Goal: Obtain resource: Obtain resource

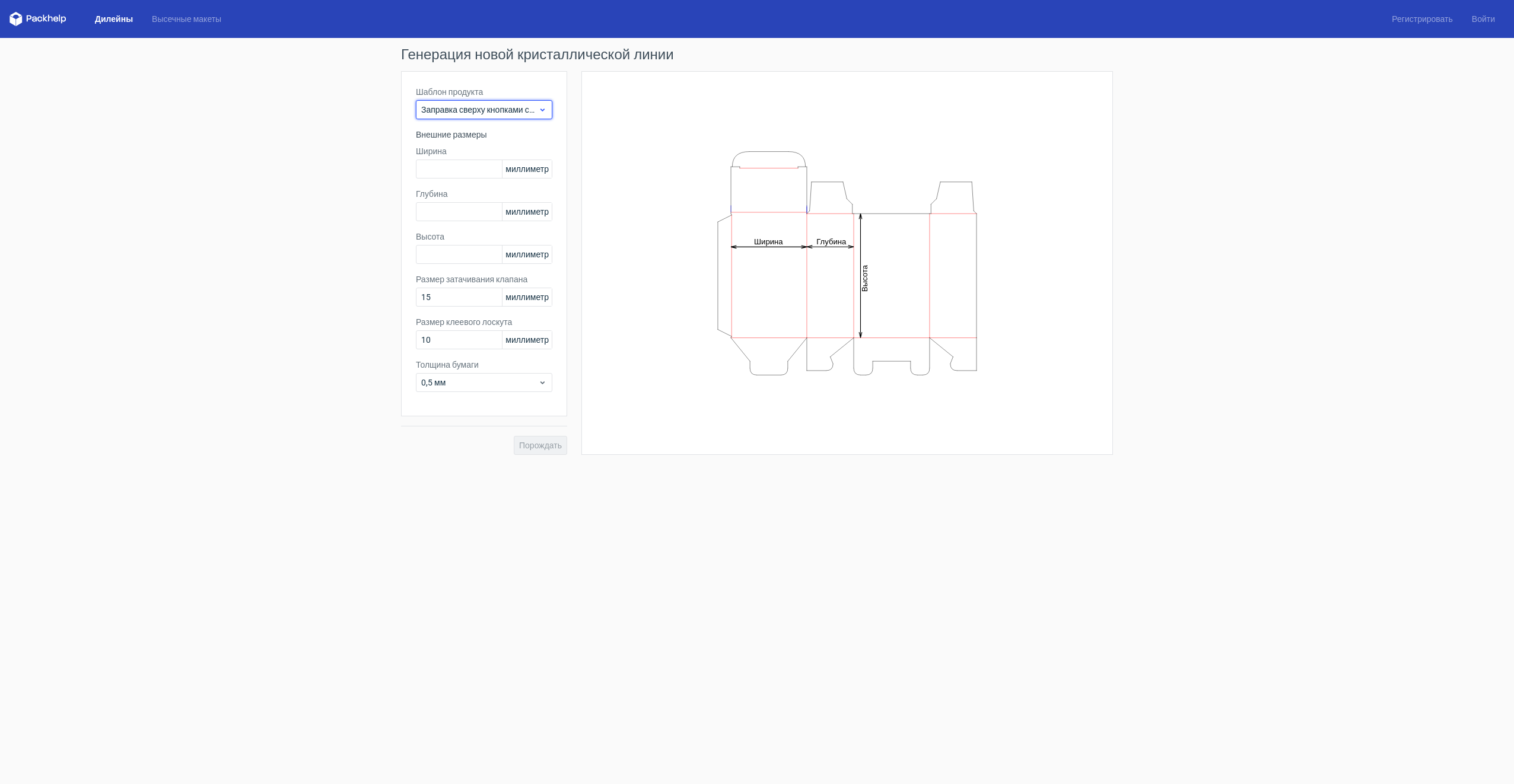
click at [506, 114] on span "Заправка сверху кнопками снизу" at bounding box center [479, 110] width 117 height 12
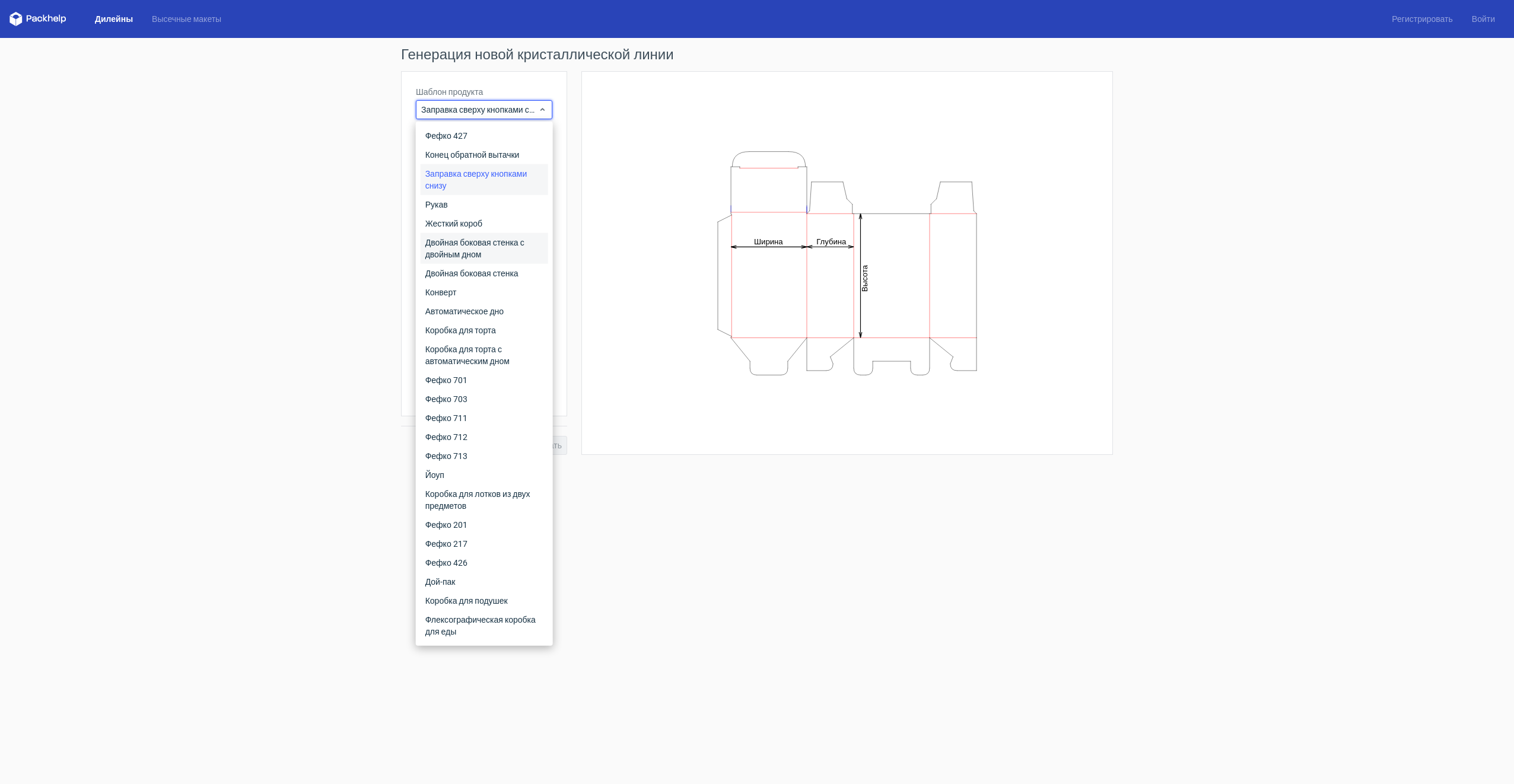
click at [463, 258] on div "Двойная боковая стенка с двойным дном" at bounding box center [484, 248] width 128 height 31
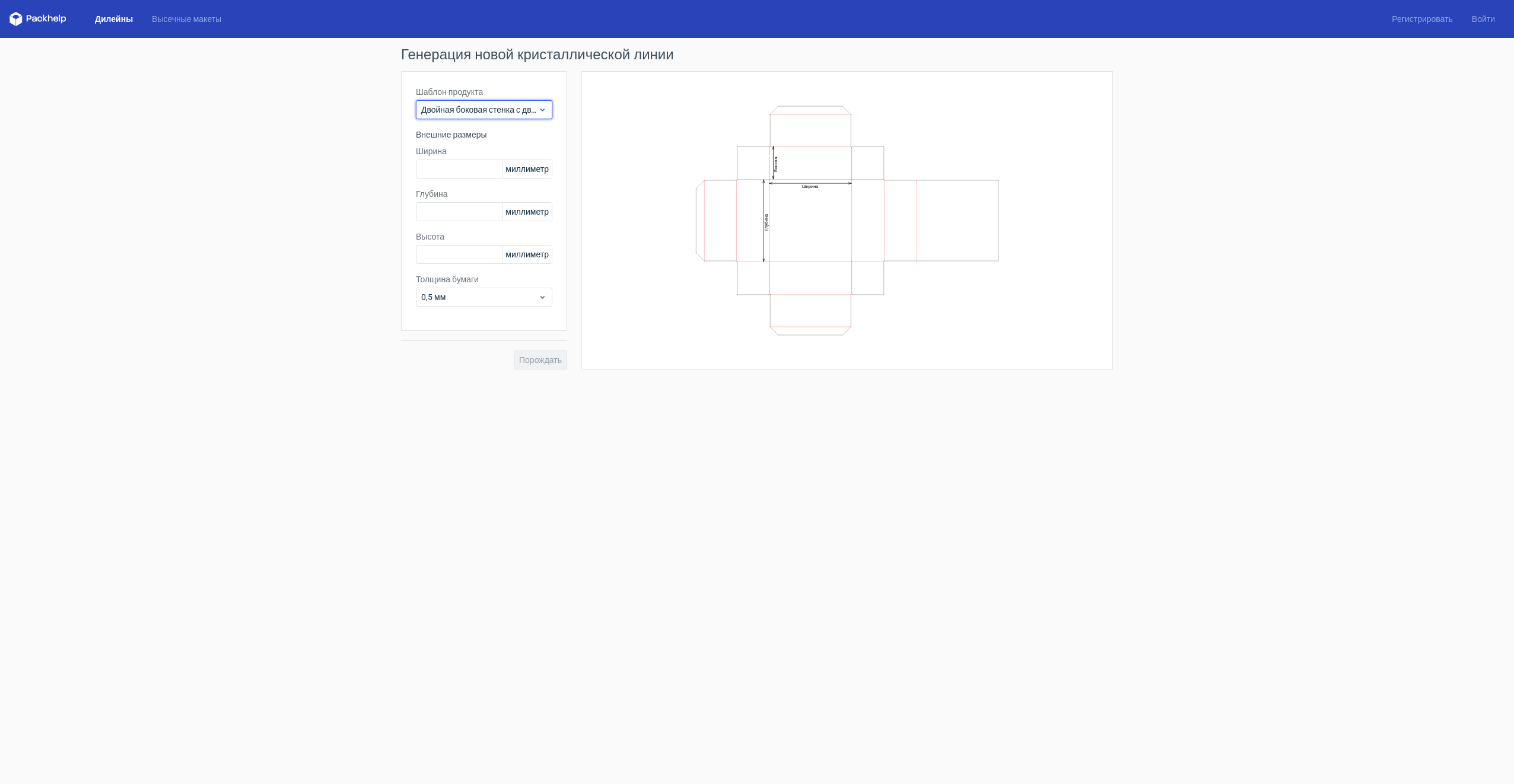
click at [502, 109] on span "Двойная боковая стенка с двойным дном" at bounding box center [479, 110] width 117 height 12
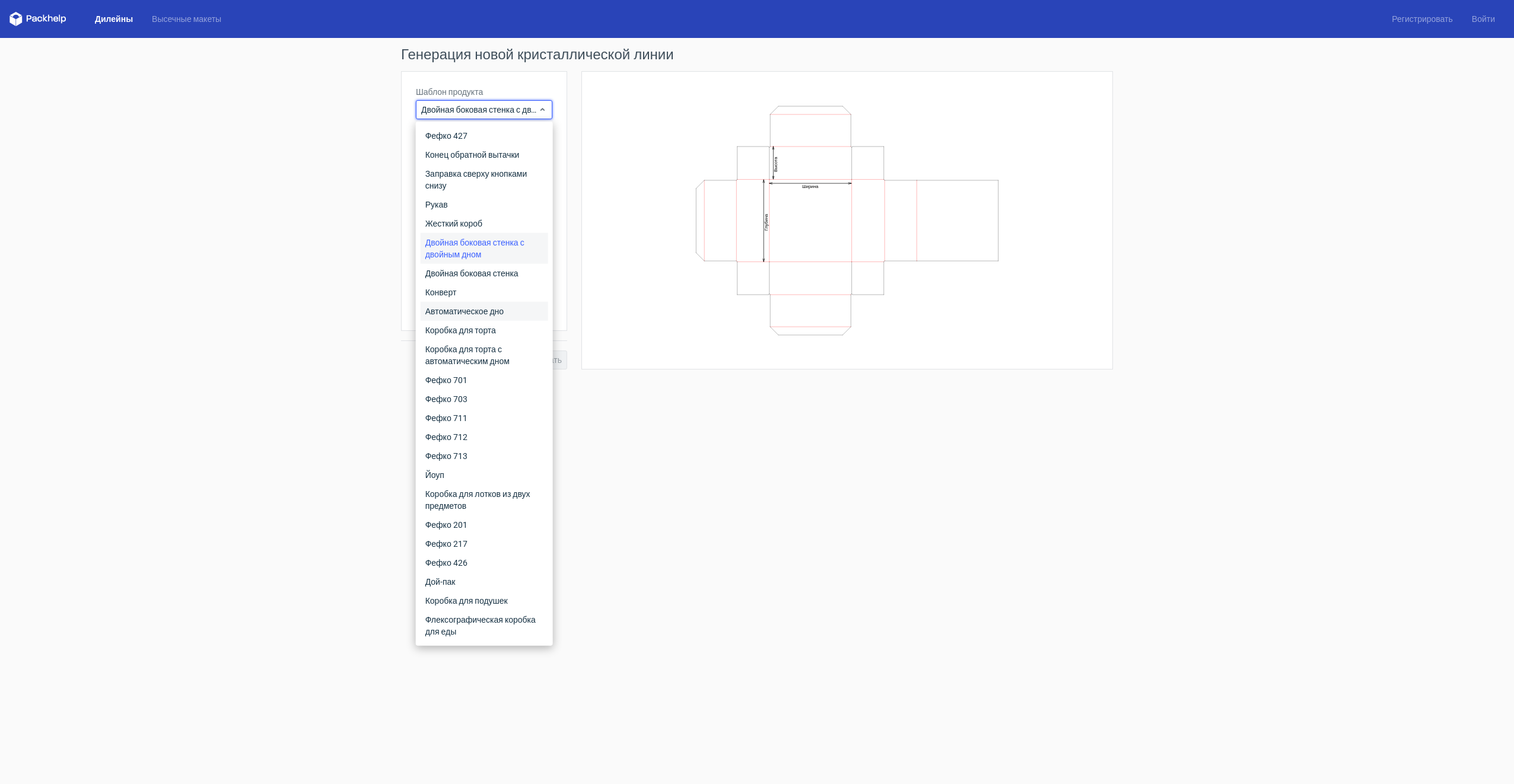
click at [487, 312] on div "Автоматическое дно" at bounding box center [484, 311] width 128 height 19
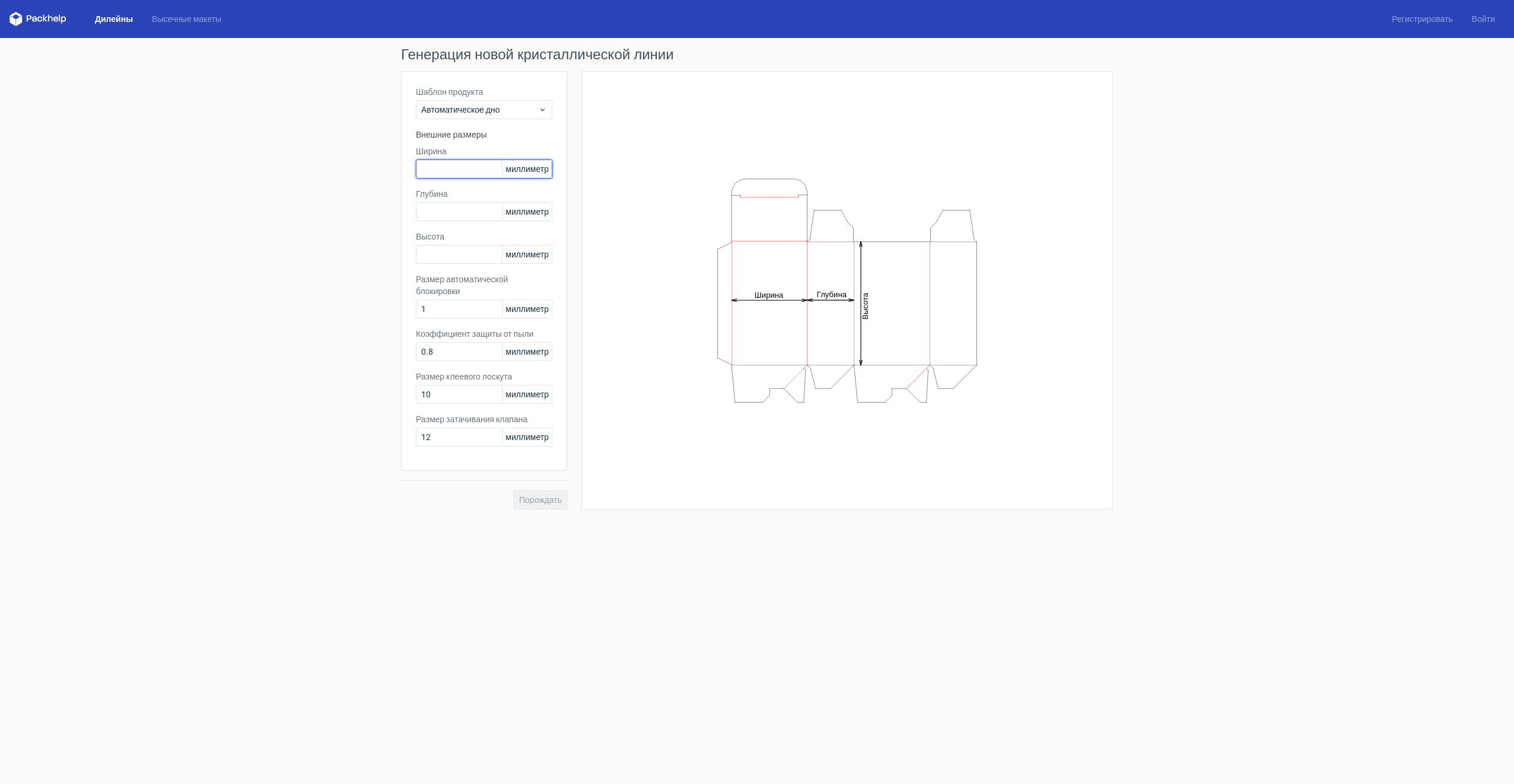
click at [474, 168] on input "text" at bounding box center [484, 168] width 136 height 19
type input "60"
click at [462, 214] on input "text" at bounding box center [484, 211] width 136 height 19
type input "40"
click at [460, 257] on input "text" at bounding box center [484, 253] width 136 height 19
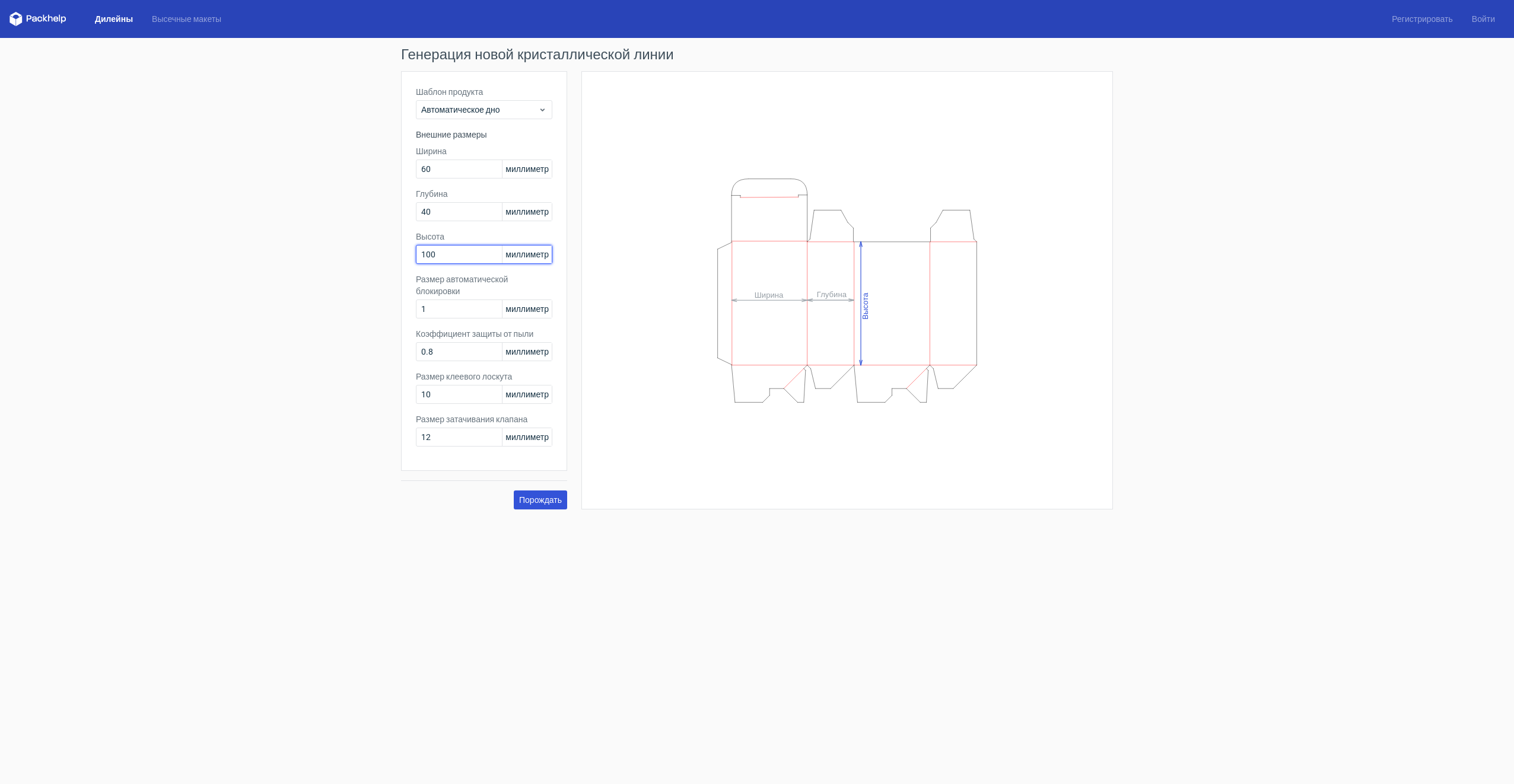
type input "100"
click at [532, 506] on button "Порождать" at bounding box center [540, 499] width 54 height 19
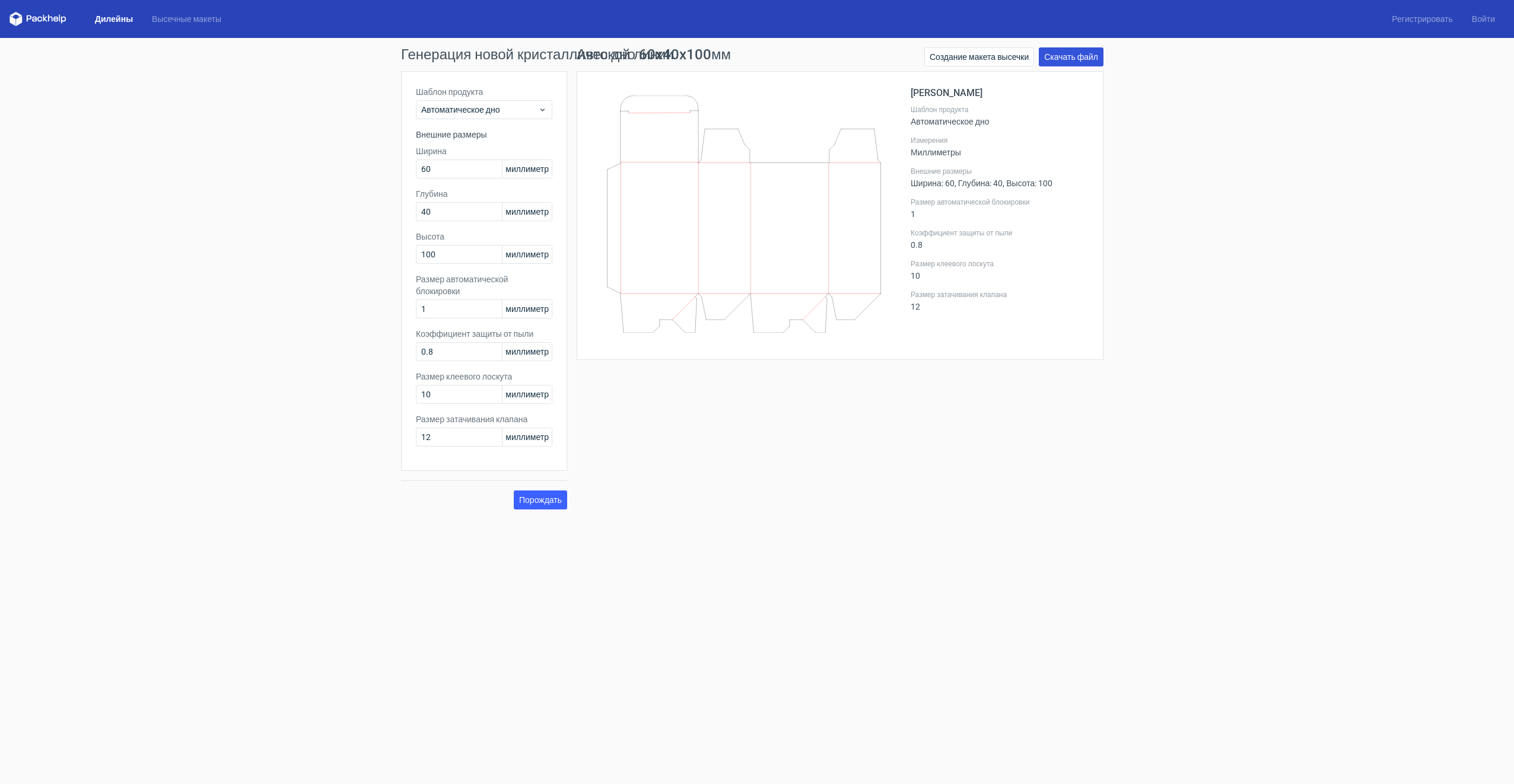
click at [1086, 58] on link "Скачать файл" at bounding box center [1071, 56] width 64 height 19
click at [966, 58] on link "Создание макета высечки" at bounding box center [978, 56] width 110 height 19
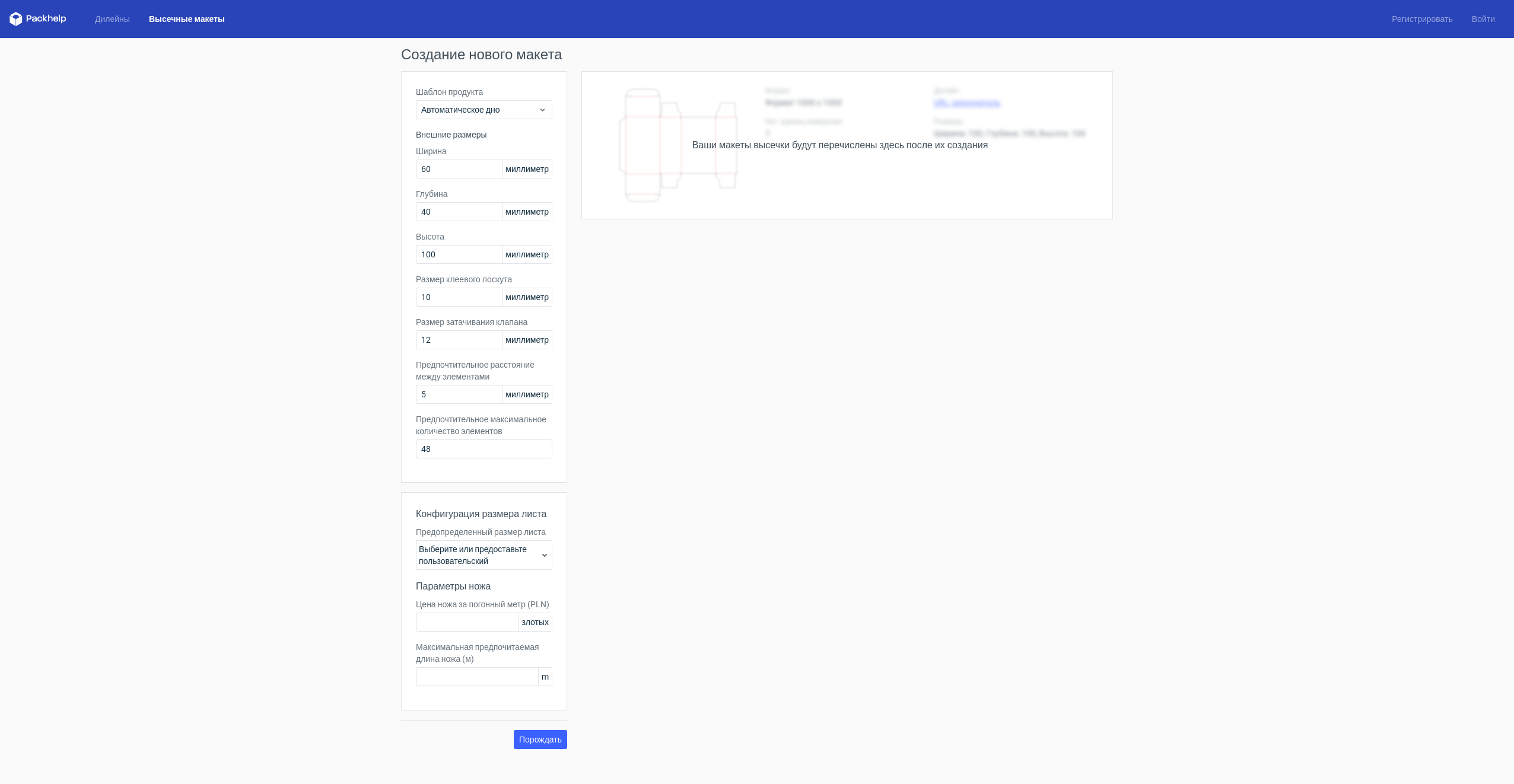
click at [518, 541] on div "Выберите или предоставьте пользовательский" at bounding box center [484, 555] width 136 height 29
click at [525, 552] on font "Выберите или предоставьте пользовательский" at bounding box center [478, 555] width 119 height 23
click at [609, 557] on div "Ваши макеты высечки будут перечислены здесь после их создания Height Depth Widt…" at bounding box center [840, 410] width 546 height 678
click at [455, 558] on font "Выберите или предоставьте пользовательский" at bounding box center [478, 555] width 119 height 23
click at [463, 356] on span "A3 297 мм x 420 мм" at bounding box center [476, 362] width 75 height 12
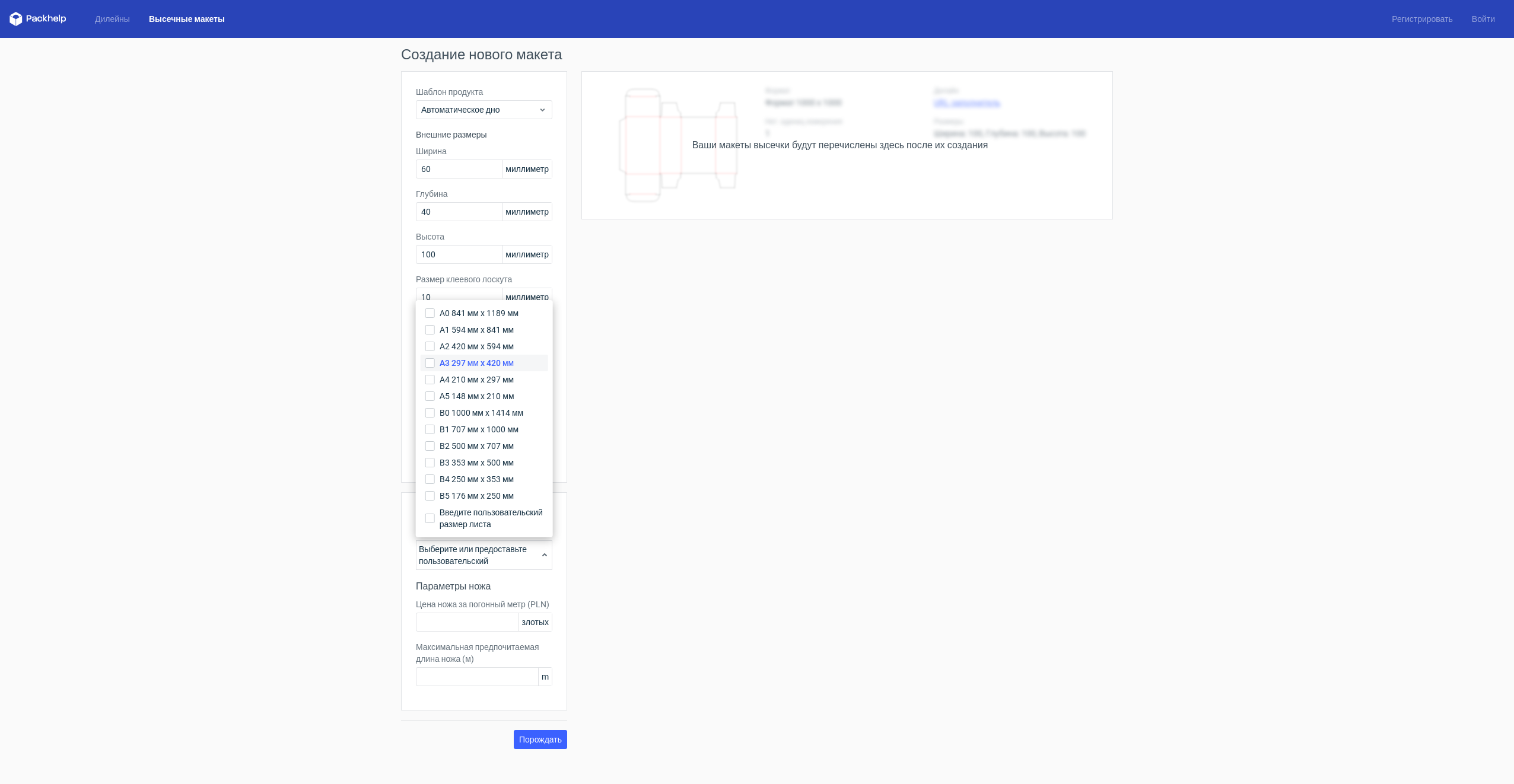
click at [435, 358] on input "A3 297 мм x 420 мм" at bounding box center [430, 363] width 10 height 10
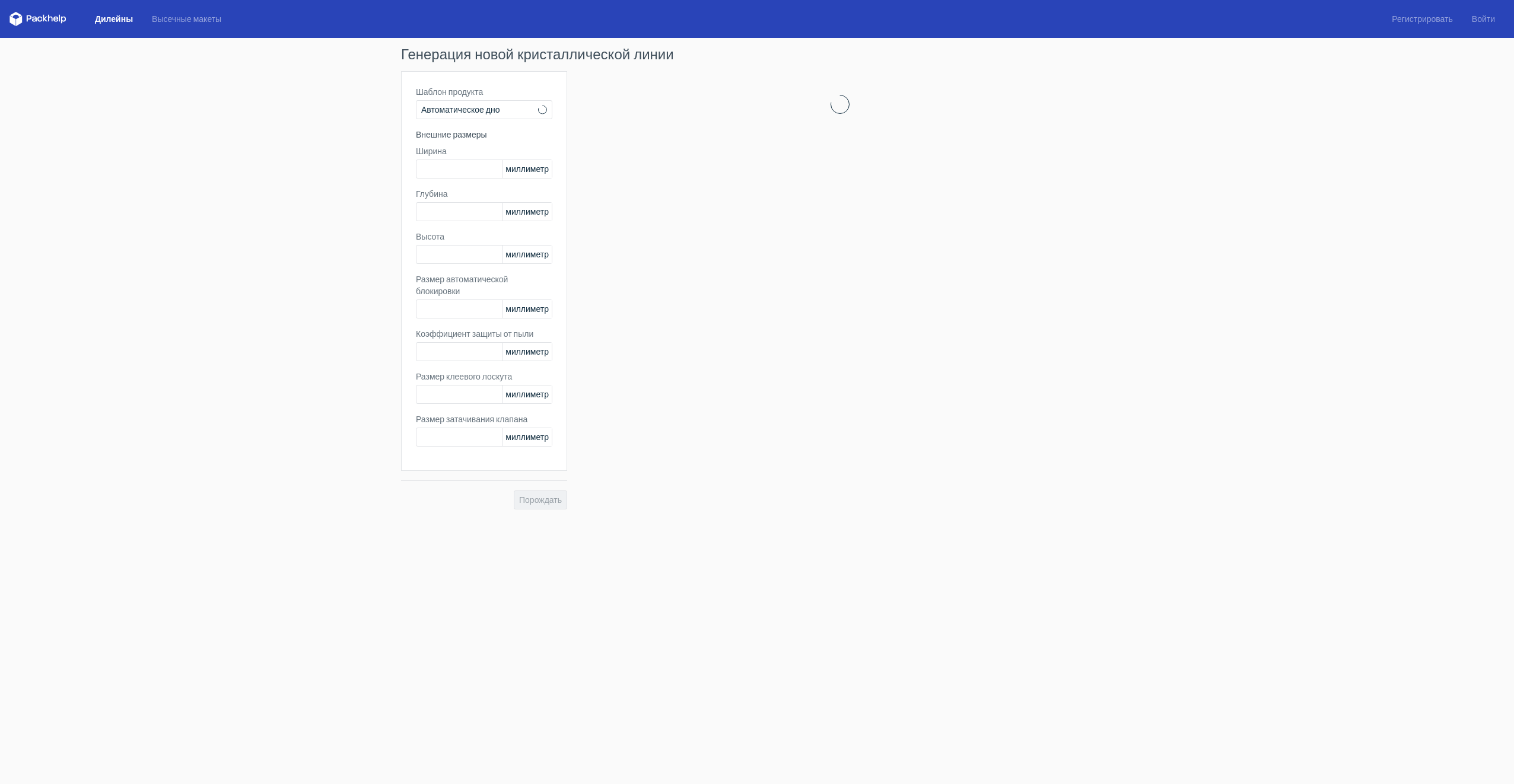
type input "1"
type input "0.8"
type input "10"
type input "12"
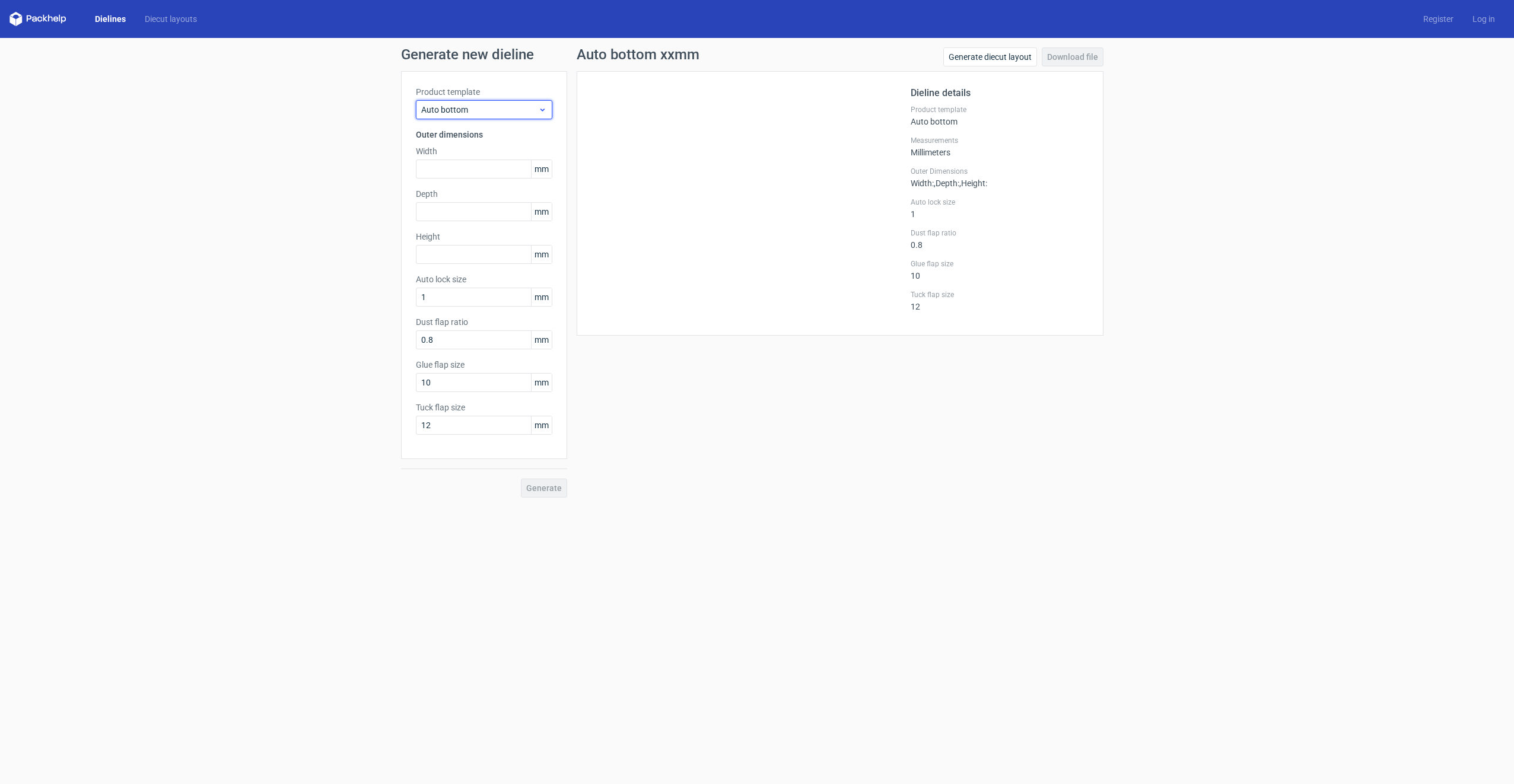
click at [509, 114] on span "Auto bottom" at bounding box center [479, 110] width 117 height 12
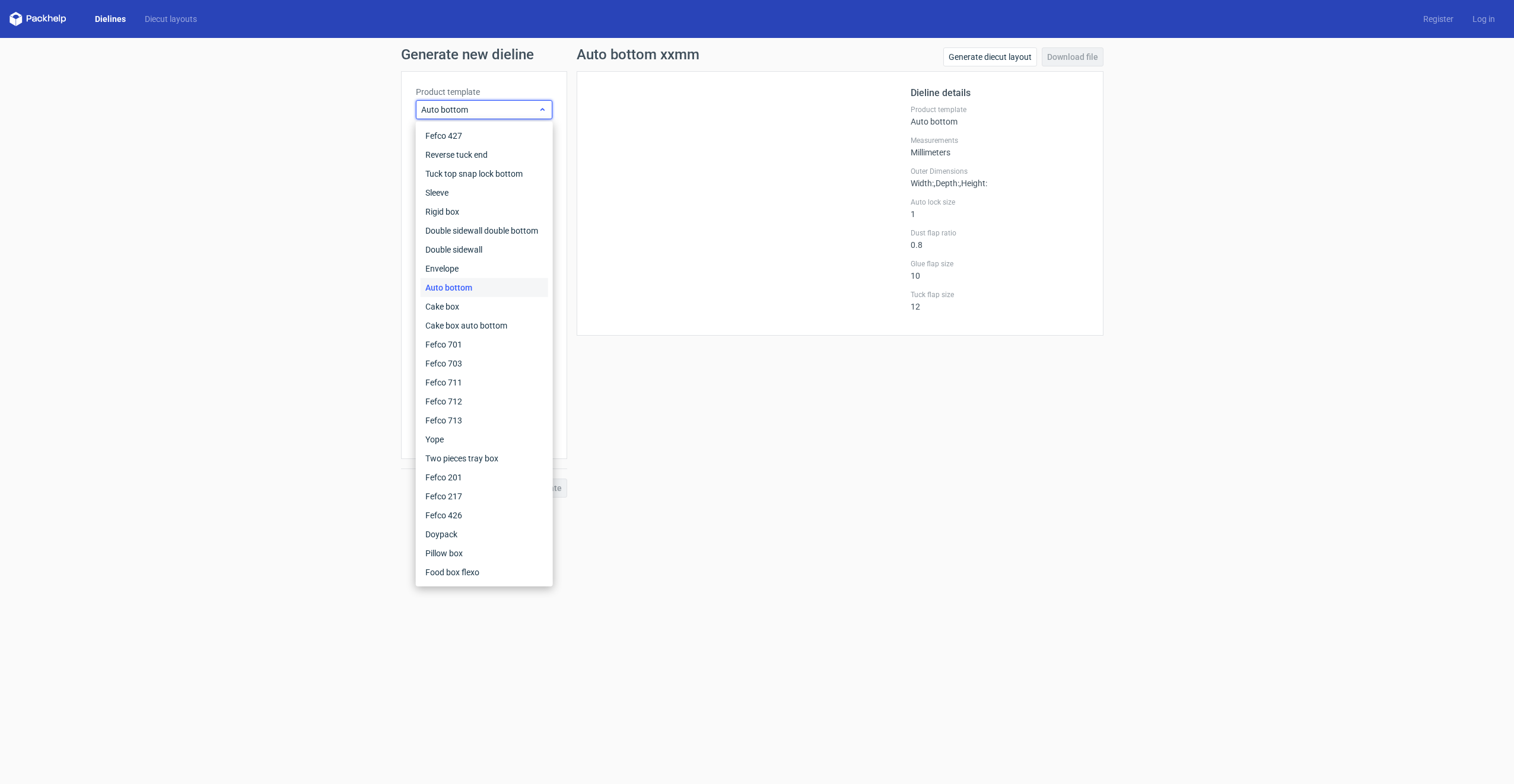
click at [501, 106] on span "Auto bottom" at bounding box center [479, 110] width 117 height 12
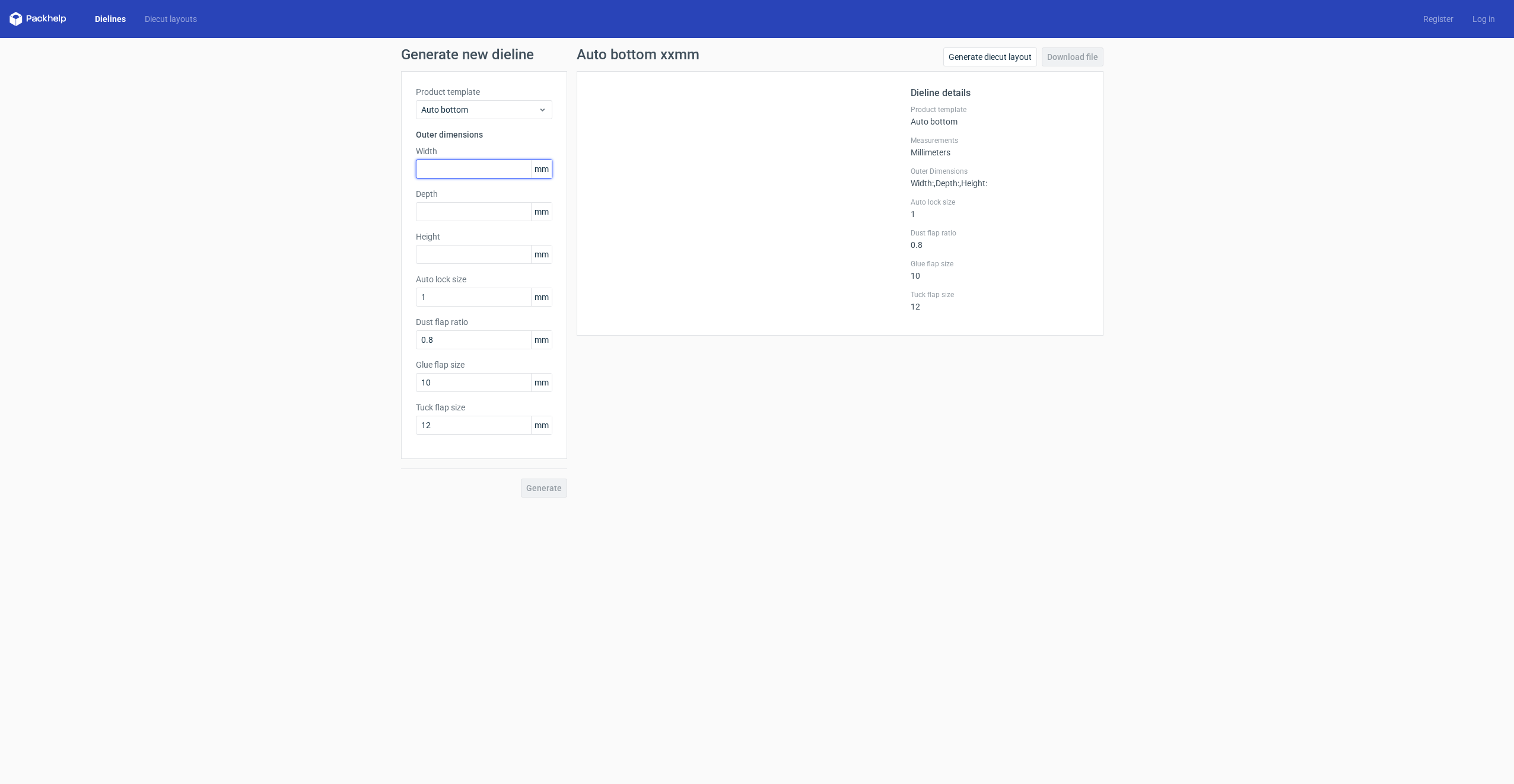
click at [469, 166] on input "text" at bounding box center [484, 168] width 136 height 19
type input "350"
click at [475, 225] on div "Product template Auto bottom Outer dimensions Width 350 mm Depth mm Height mm A…" at bounding box center [484, 265] width 166 height 388
click at [466, 213] on input "text" at bounding box center [484, 211] width 136 height 19
click at [459, 257] on div "Height mm" at bounding box center [484, 267] width 136 height 33
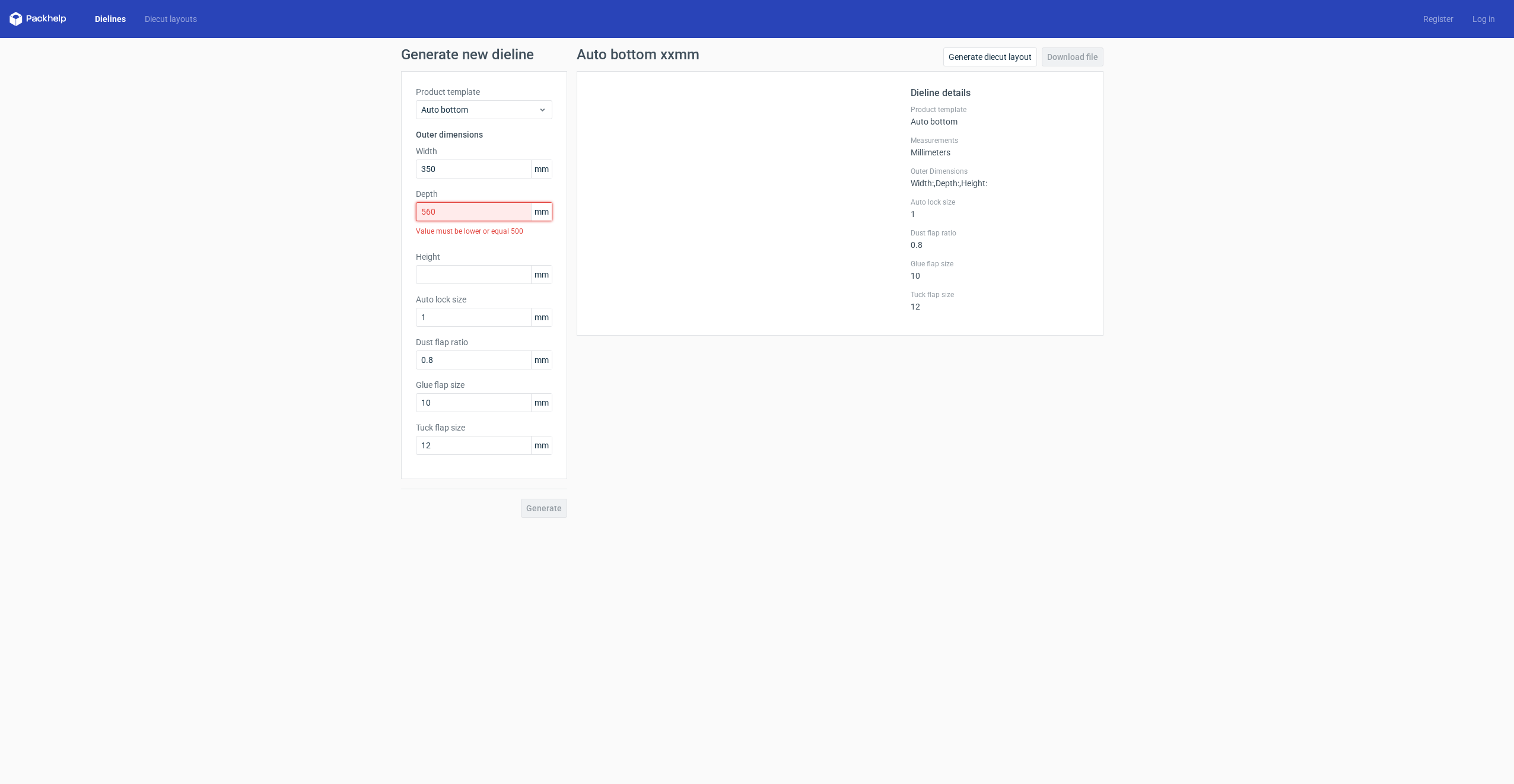
click at [480, 216] on input "560" at bounding box center [484, 211] width 136 height 19
type input "5"
type input "450"
click at [466, 260] on input "text" at bounding box center [484, 253] width 136 height 19
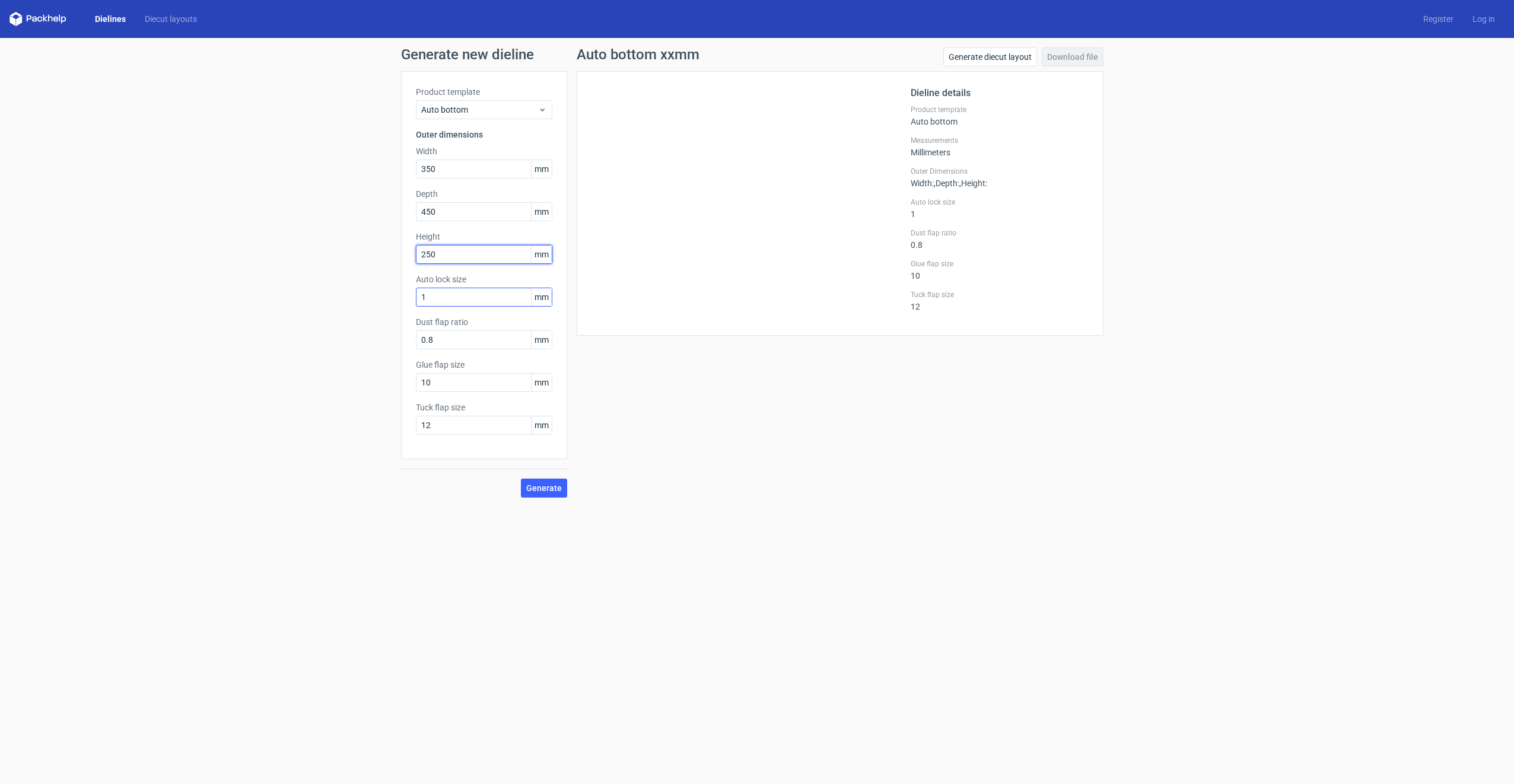
type input "250"
click at [502, 301] on input "1" at bounding box center [484, 296] width 136 height 19
click at [456, 343] on input "0.8" at bounding box center [484, 339] width 136 height 19
click at [466, 340] on input "0.8" at bounding box center [484, 339] width 136 height 19
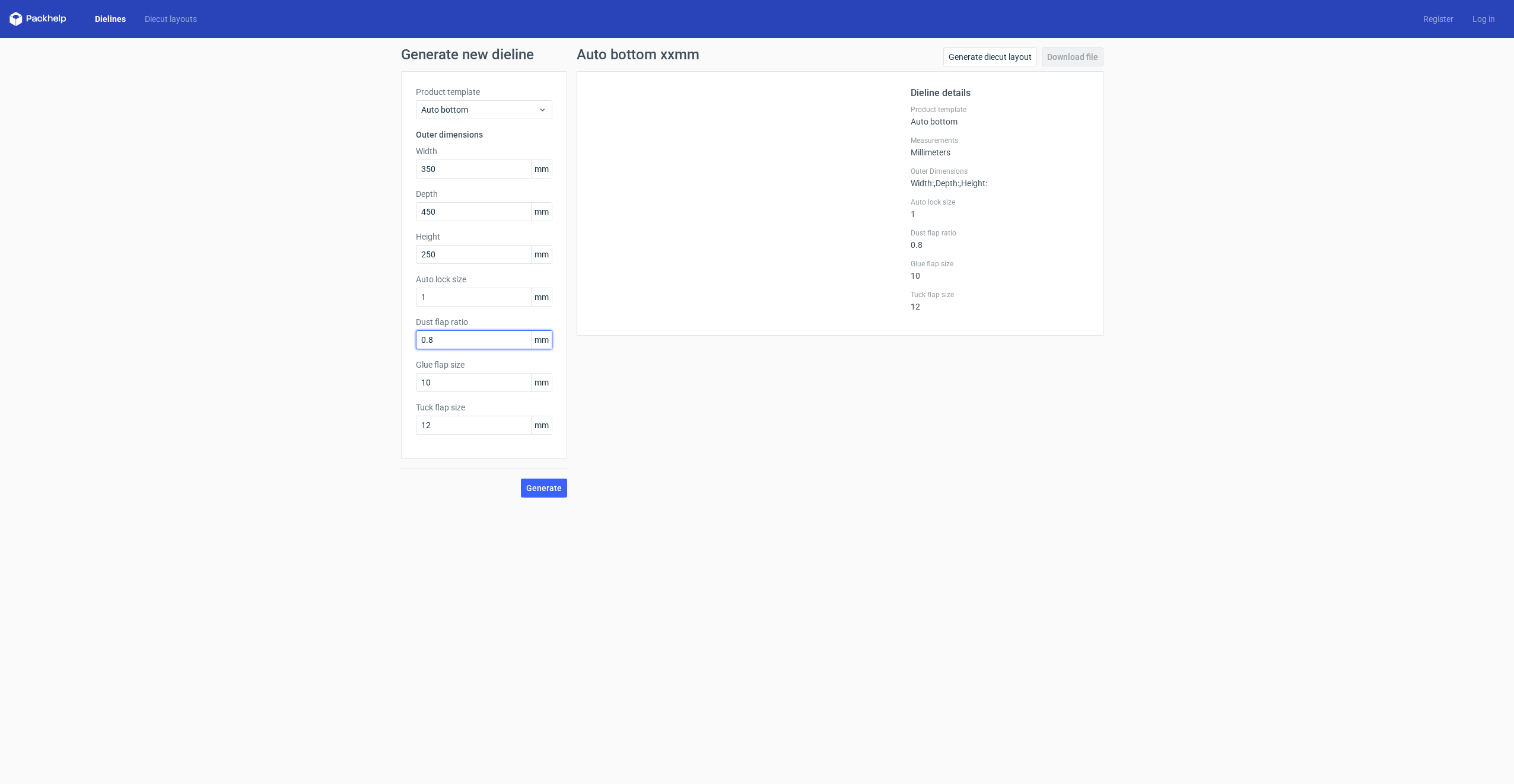
drag, startPoint x: 466, startPoint y: 340, endPoint x: 410, endPoint y: 337, distance: 56.1
click at [410, 337] on div "Product template Auto bottom Outer dimensions Width 350 mm Depth 450 mm Height …" at bounding box center [484, 265] width 166 height 388
type input "2"
click at [552, 481] on button "Generate" at bounding box center [543, 487] width 46 height 19
drag, startPoint x: 432, startPoint y: 388, endPoint x: 413, endPoint y: 388, distance: 19.0
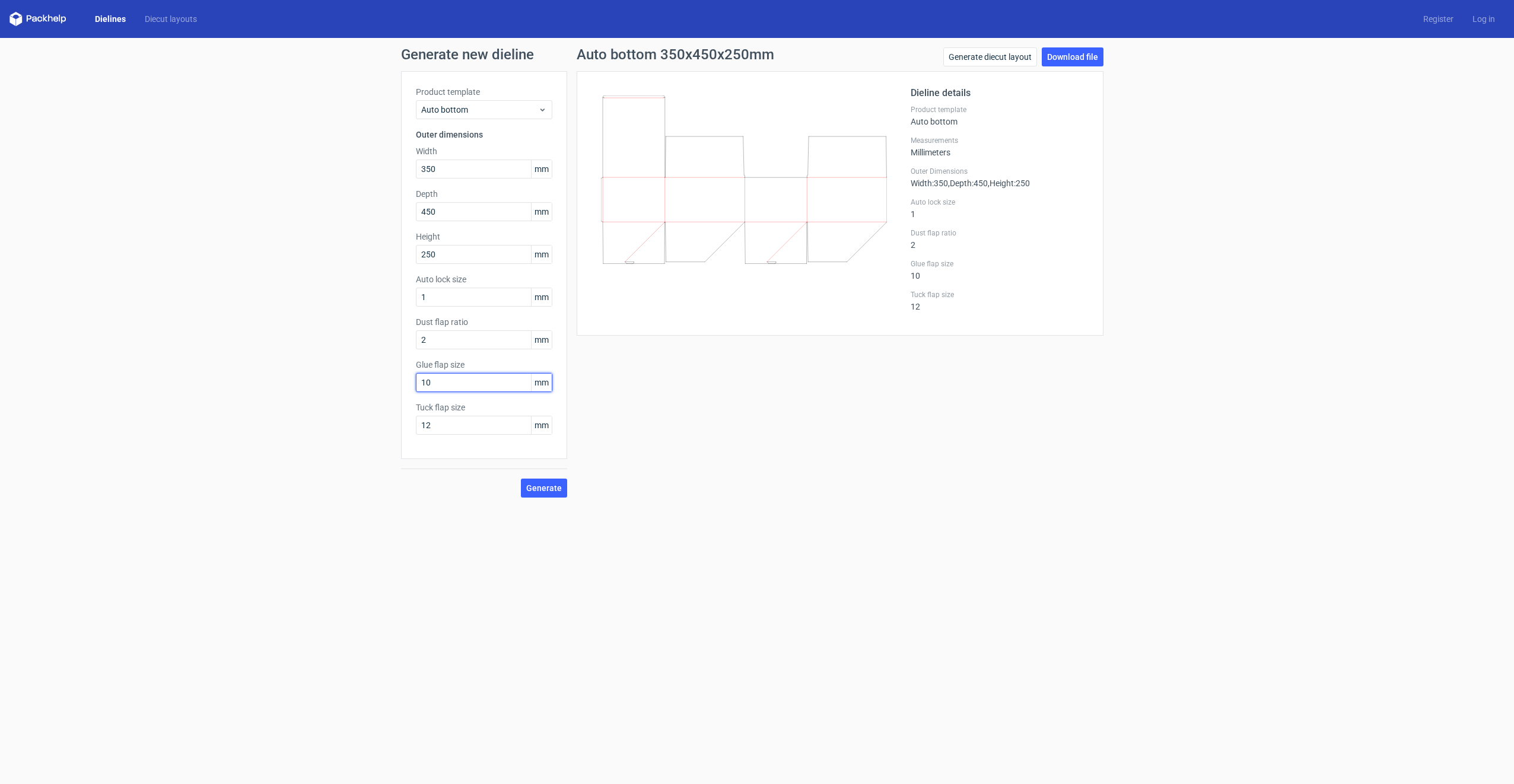
click at [413, 388] on div "Product template Auto bottom Outer dimensions Width 350 mm Depth 450 mm Height …" at bounding box center [484, 265] width 166 height 388
click at [520, 478] on button "Generate" at bounding box center [543, 487] width 46 height 19
click at [545, 485] on span "Generate" at bounding box center [544, 488] width 36 height 9
click at [427, 384] on input "08" at bounding box center [484, 382] width 136 height 19
click at [425, 384] on input "08" at bounding box center [484, 382] width 136 height 19
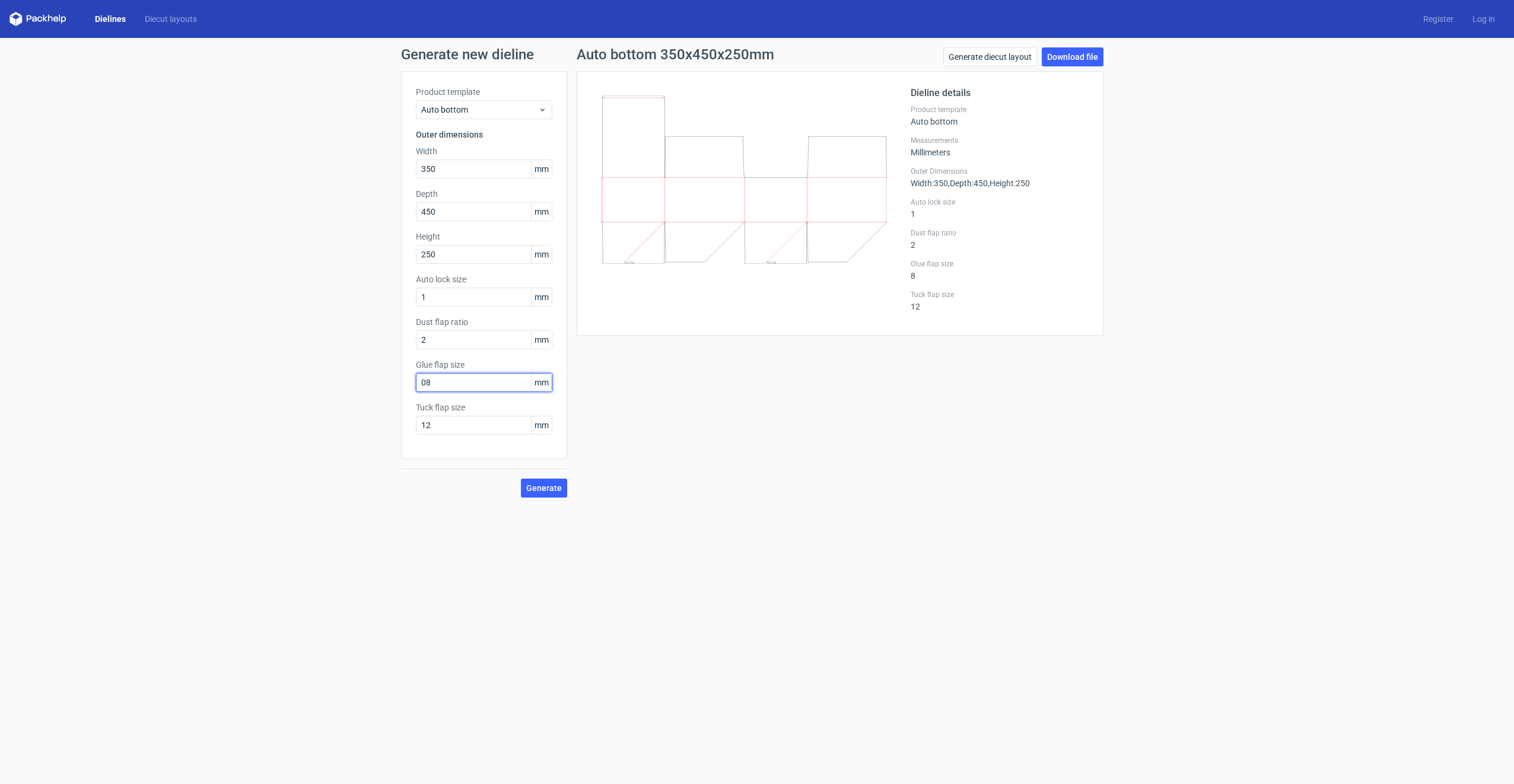
click at [425, 384] on input "08" at bounding box center [484, 382] width 136 height 19
type input "08"
click at [479, 383] on input "08" at bounding box center [484, 382] width 136 height 19
click at [498, 343] on input "2" at bounding box center [484, 339] width 136 height 19
drag, startPoint x: 433, startPoint y: 339, endPoint x: 413, endPoint y: 339, distance: 20.0
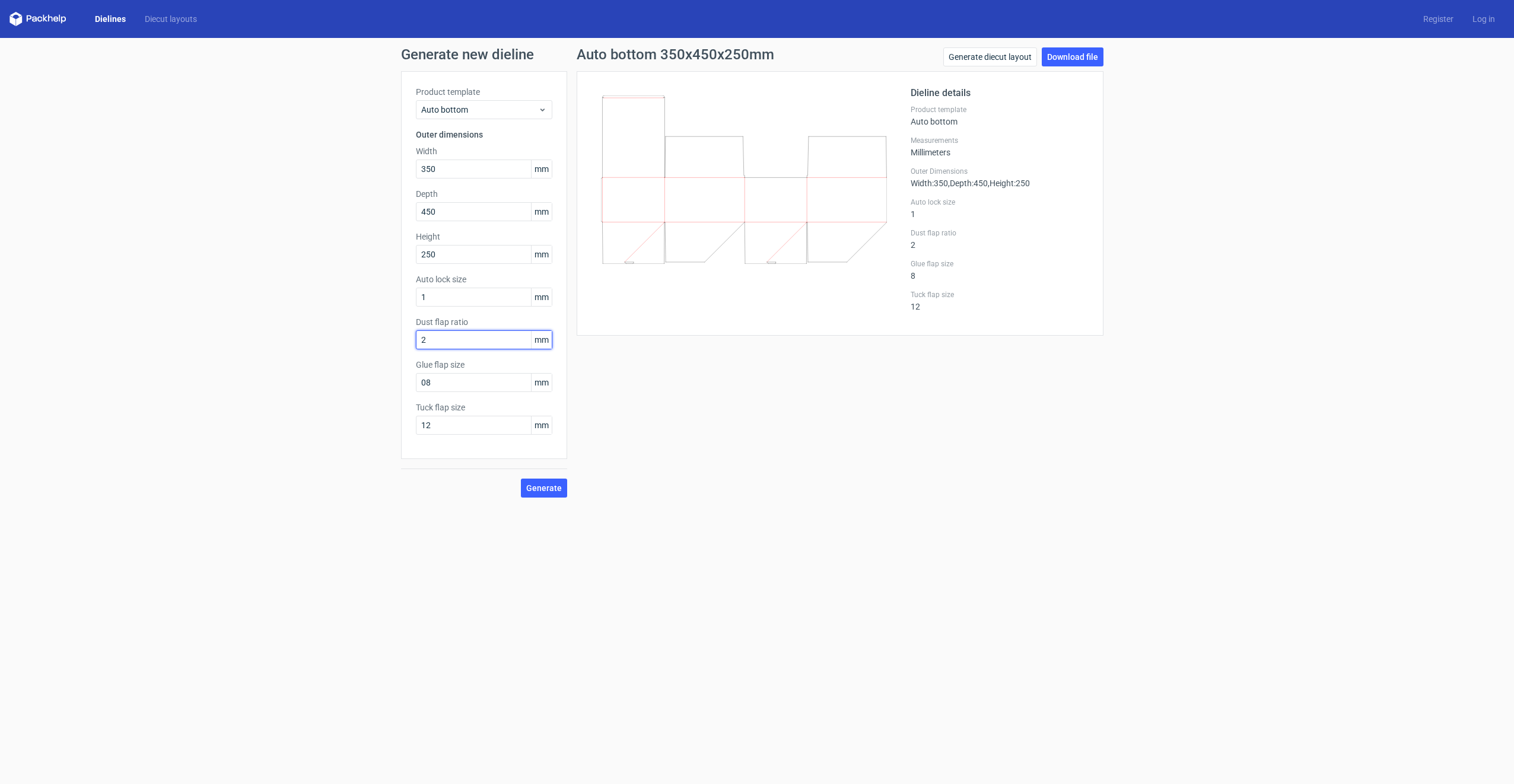
click at [413, 339] on div "Product template Auto bottom Outer dimensions Width 350 mm Depth 450 mm Height …" at bounding box center [484, 265] width 166 height 388
type input "1"
click at [520, 478] on button "Generate" at bounding box center [543, 487] width 46 height 19
click at [545, 487] on span "Generate" at bounding box center [544, 488] width 36 height 9
click at [451, 430] on input "12" at bounding box center [484, 425] width 136 height 19
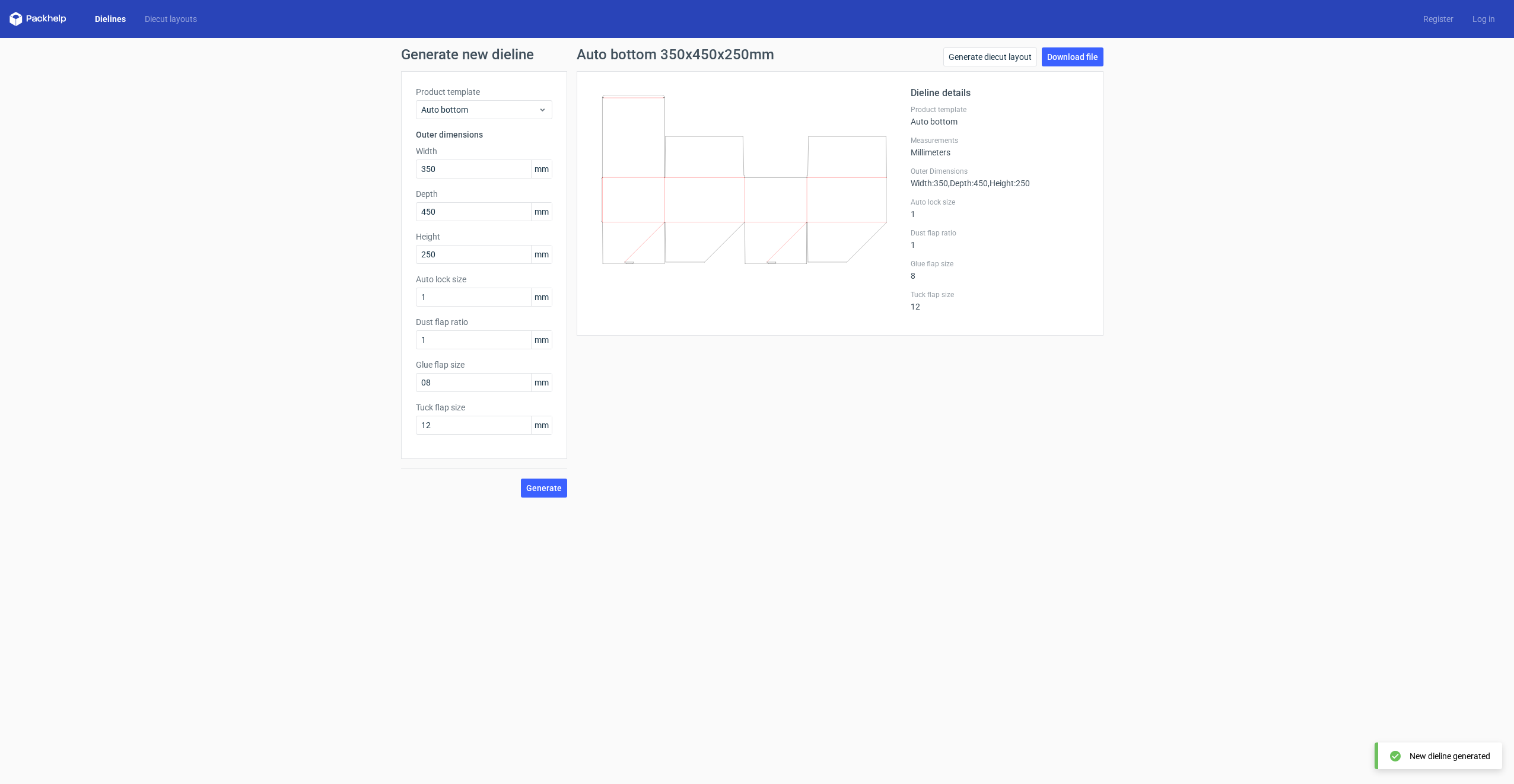
click at [455, 468] on div at bounding box center [484, 468] width 166 height 1
drag, startPoint x: 503, startPoint y: 340, endPoint x: 406, endPoint y: 344, distance: 97.1
click at [406, 344] on div "Product template Auto bottom Outer dimensions Width 350 mm Depth 450 mm Height …" at bounding box center [484, 265] width 166 height 388
click at [485, 290] on input "1" at bounding box center [484, 296] width 136 height 19
drag, startPoint x: 449, startPoint y: 176, endPoint x: 392, endPoint y: 172, distance: 57.1
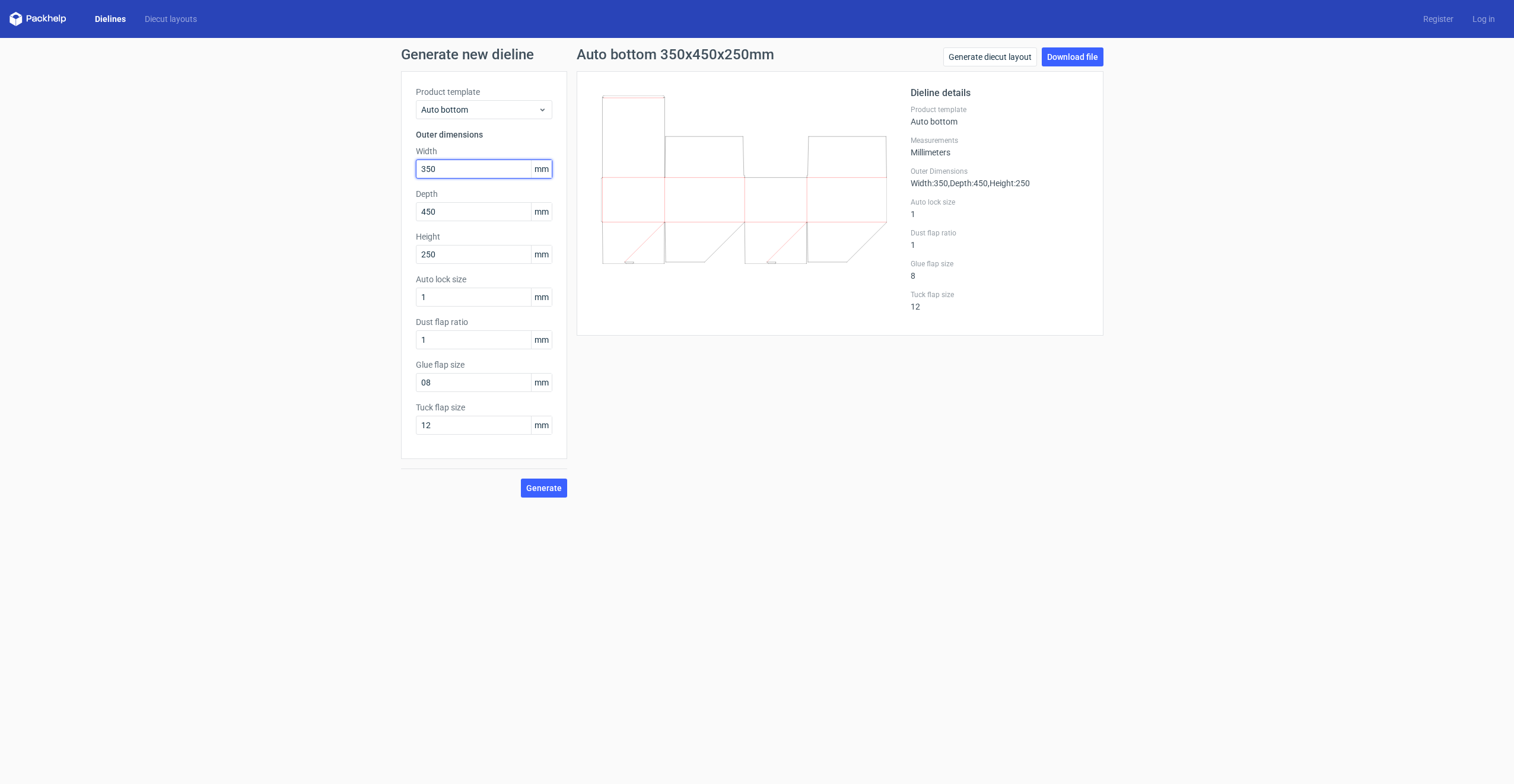
click at [392, 172] on div "Generate new dieline Product template Auto bottom Outer dimensions Width 350 mm…" at bounding box center [757, 273] width 1514 height 469
click at [545, 490] on span "Generate" at bounding box center [544, 488] width 36 height 9
drag, startPoint x: 441, startPoint y: 166, endPoint x: 414, endPoint y: 166, distance: 27.0
click at [414, 166] on div "Product template Auto bottom Outer dimensions Width 200 mm Depth 450 mm Height …" at bounding box center [484, 265] width 166 height 388
type input "1"
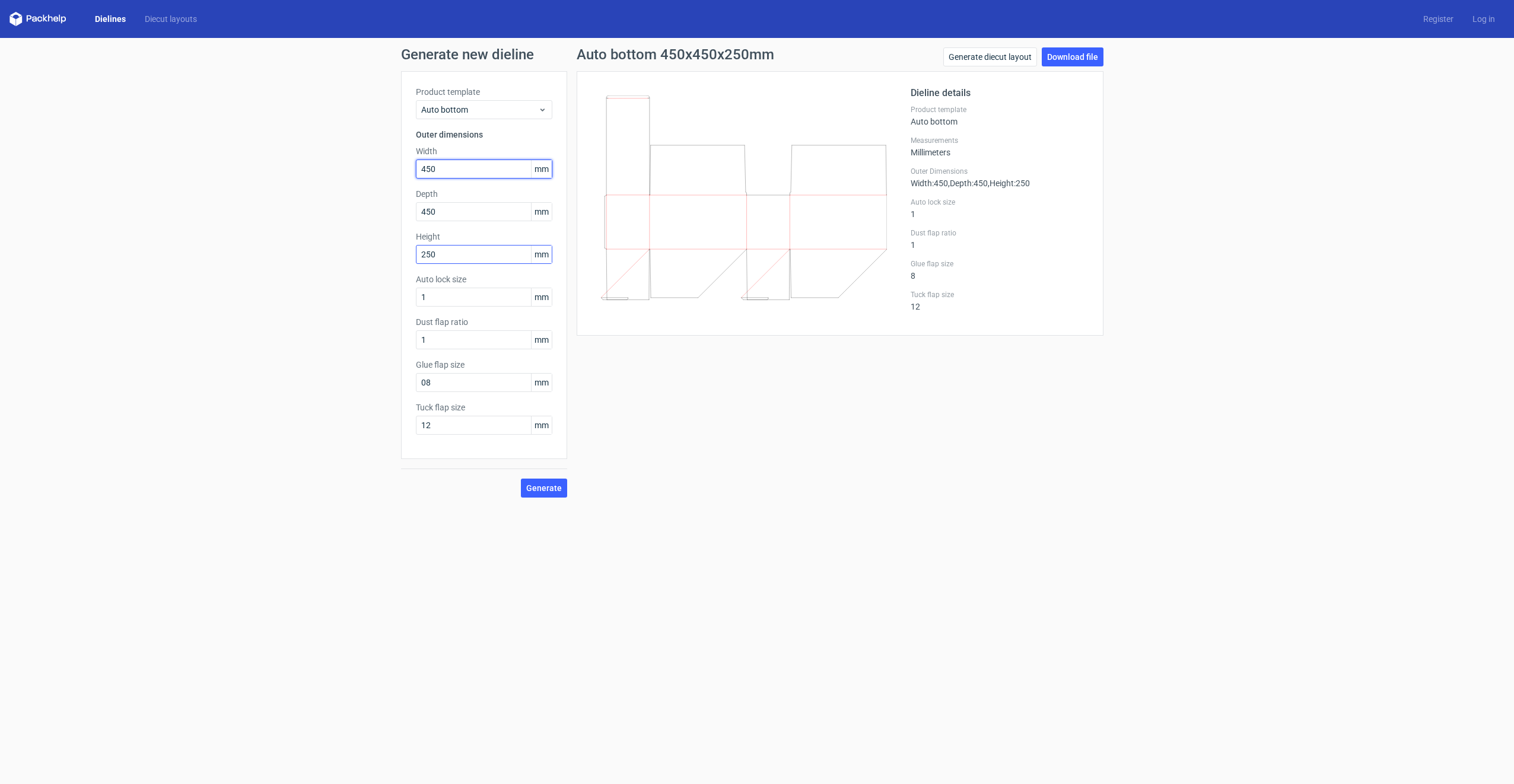
type input "450"
click at [447, 256] on input "250" at bounding box center [484, 253] width 136 height 19
drag, startPoint x: 438, startPoint y: 255, endPoint x: 411, endPoint y: 254, distance: 27.0
click at [411, 254] on div "Product template Auto bottom Outer dimensions Width 450 mm Depth 450 mm Height …" at bounding box center [484, 265] width 166 height 388
type input "500"
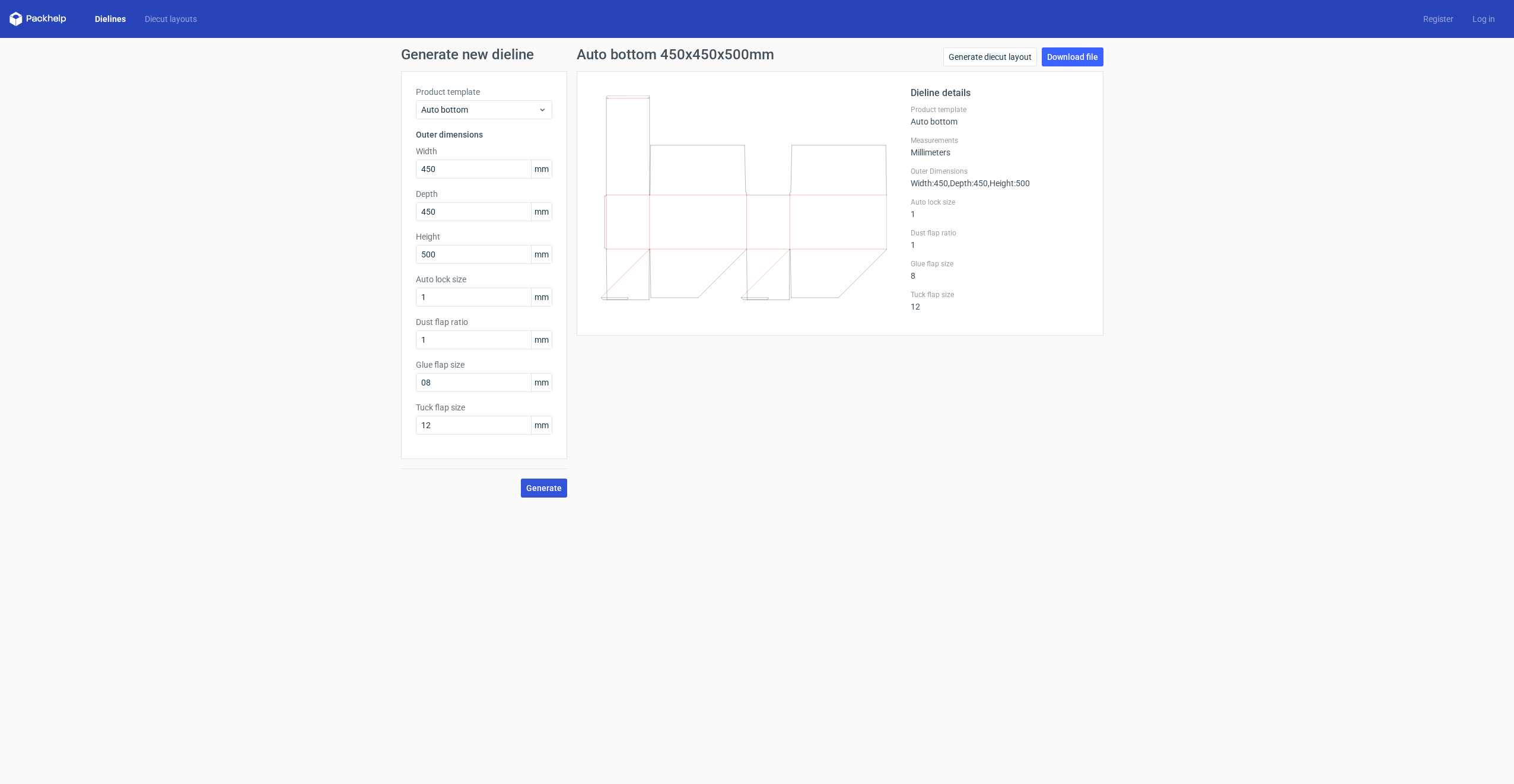
click at [554, 489] on span "Generate" at bounding box center [544, 488] width 36 height 9
drag, startPoint x: 469, startPoint y: 299, endPoint x: 413, endPoint y: 301, distance: 56.0
click at [413, 301] on div "Product template Auto bottom Outer dimensions Width 450 mm Depth 450 mm Height …" at bounding box center [484, 265] width 166 height 388
type input "50"
click at [555, 490] on span "Generate" at bounding box center [544, 488] width 36 height 9
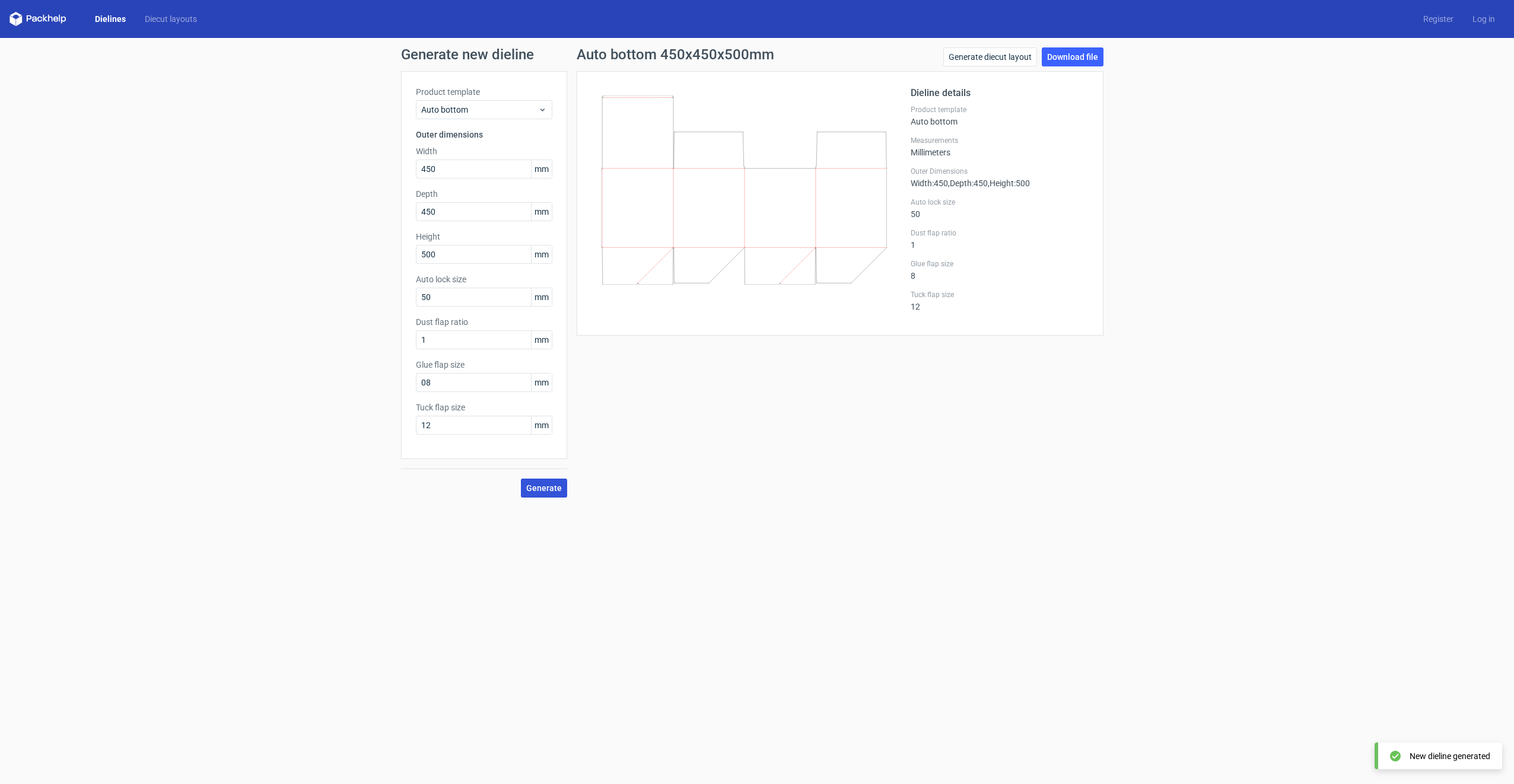
click at [548, 479] on button "Generate" at bounding box center [543, 487] width 46 height 19
drag, startPoint x: 436, startPoint y: 336, endPoint x: 409, endPoint y: 338, distance: 27.1
click at [409, 338] on div "Product template Auto bottom Outer dimensions Width 450 mm Depth 450 mm Height …" at bounding box center [484, 265] width 166 height 388
type input "20"
click at [540, 479] on button "Generate" at bounding box center [543, 487] width 46 height 19
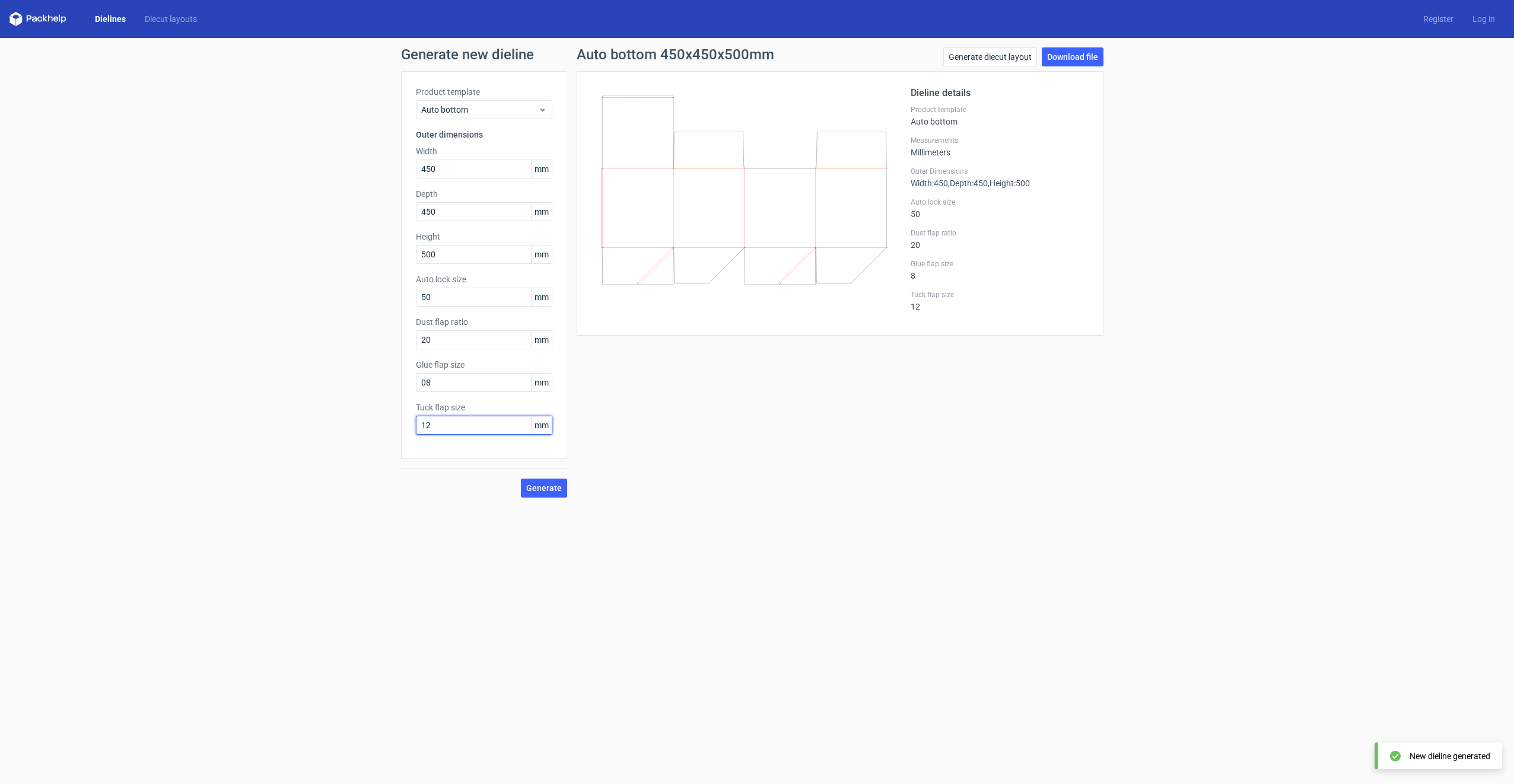
drag, startPoint x: 446, startPoint y: 429, endPoint x: 415, endPoint y: 426, distance: 31.1
click at [416, 426] on input "12" at bounding box center [484, 425] width 136 height 19
type input "50"
click at [548, 486] on span "Generate" at bounding box center [544, 488] width 36 height 9
click at [1071, 56] on link "Download file" at bounding box center [1072, 56] width 61 height 19
